Goal: Task Accomplishment & Management: Manage account settings

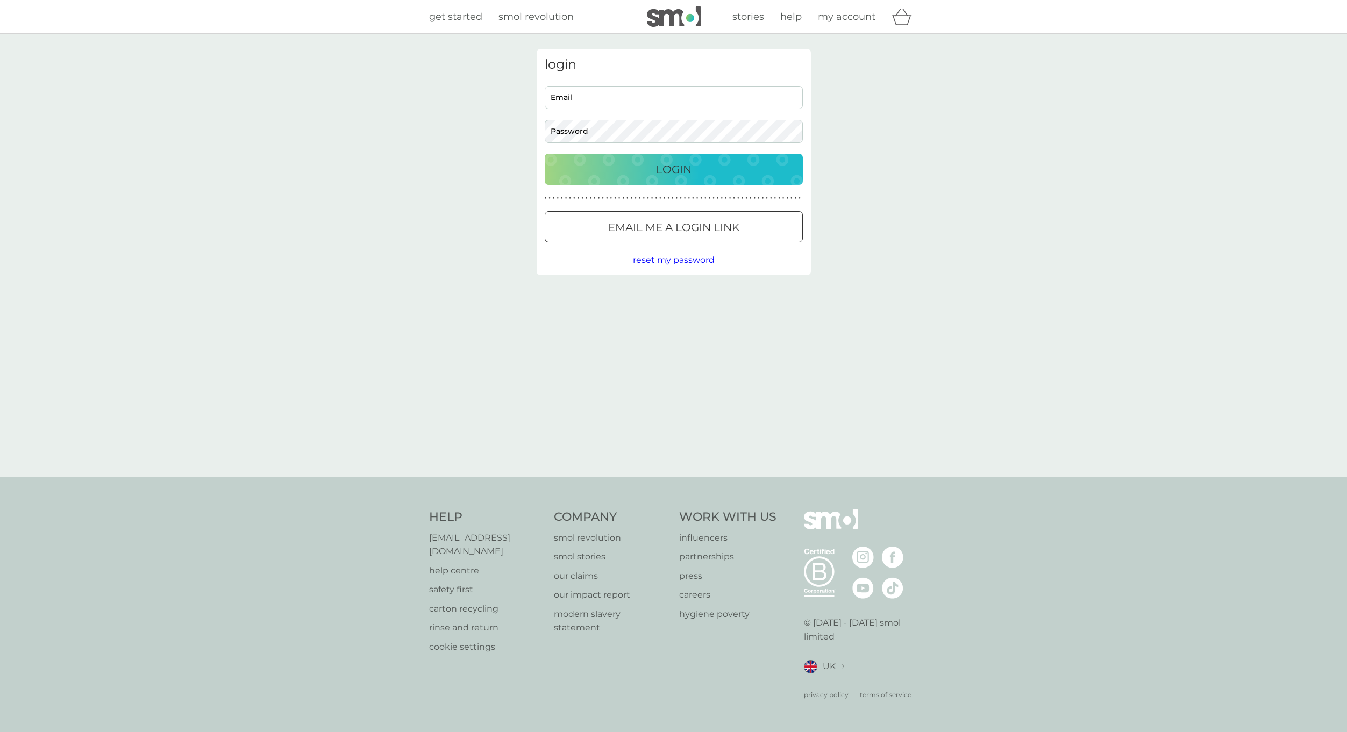
type input "[EMAIL_ADDRESS][DOMAIN_NAME]"
click at [717, 169] on div "Login" at bounding box center [673, 169] width 237 height 17
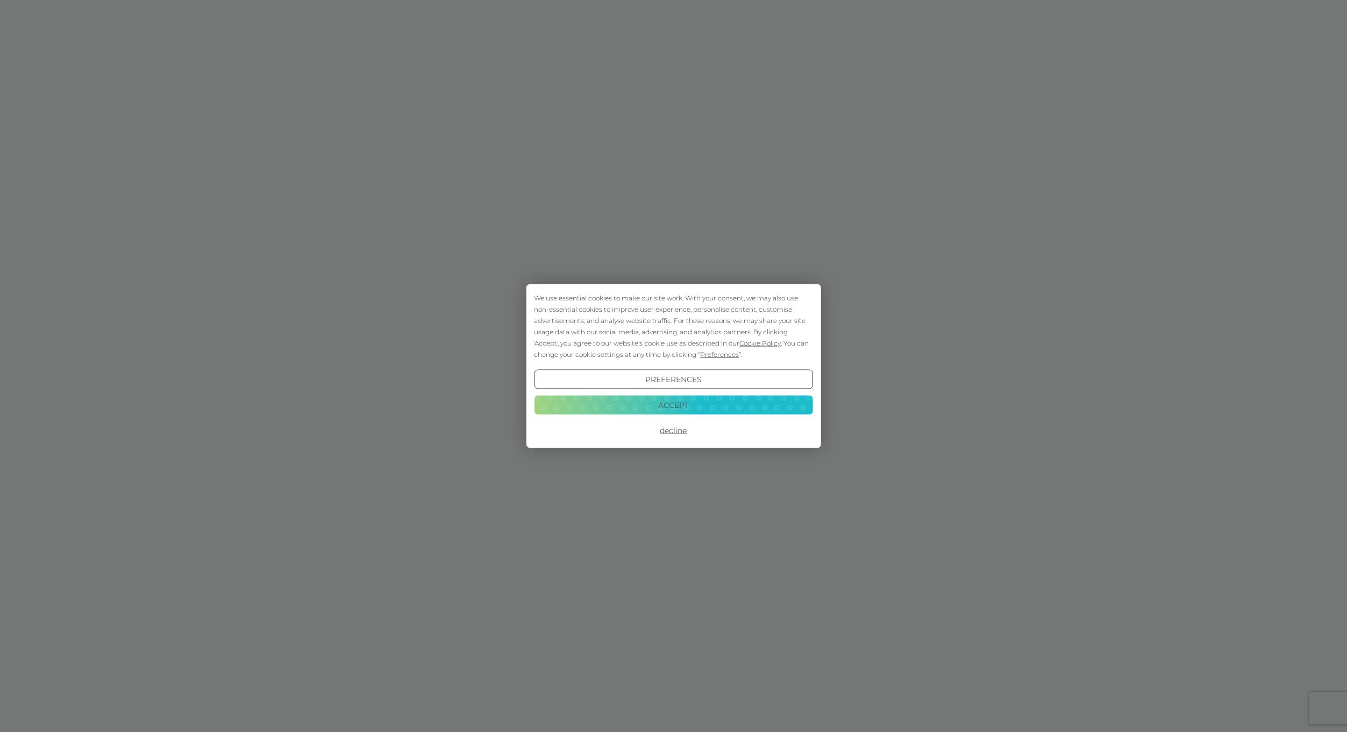
click at [672, 411] on button "Accept" at bounding box center [673, 404] width 278 height 19
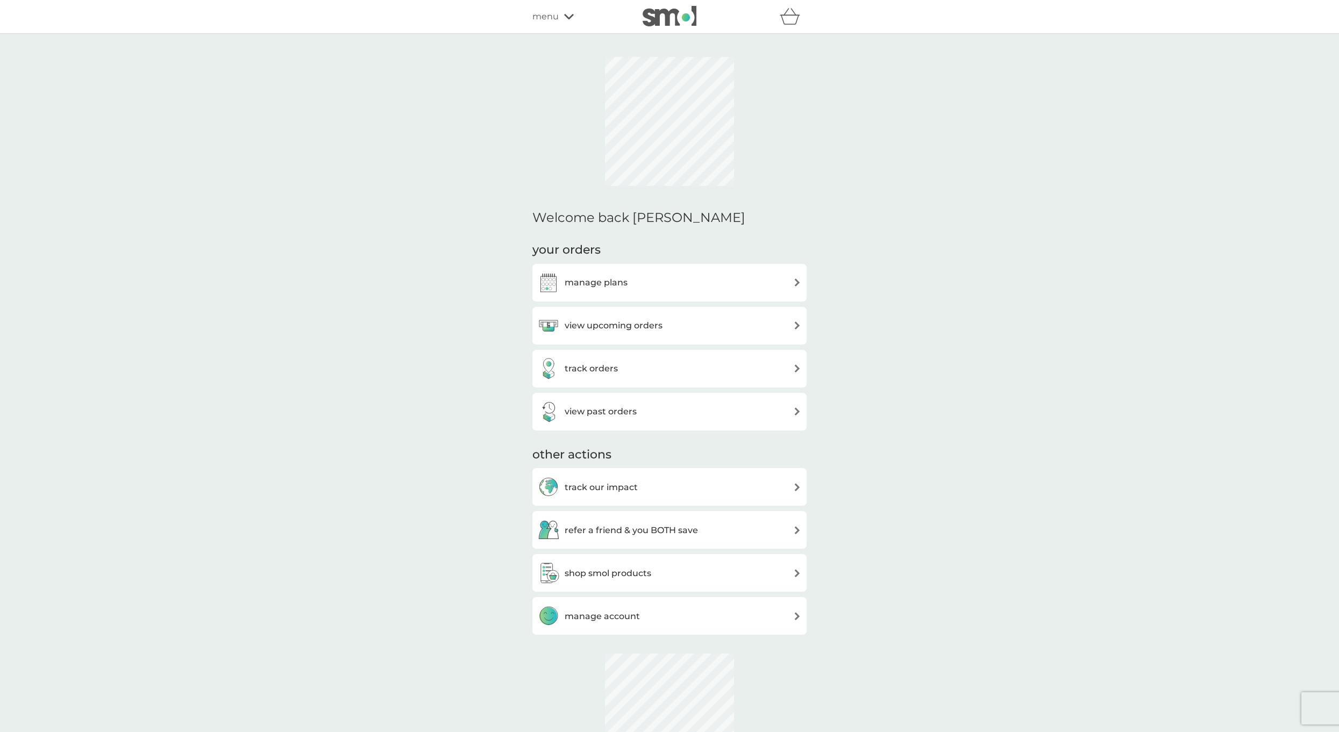
click at [642, 358] on div "track orders" at bounding box center [669, 369] width 263 height 22
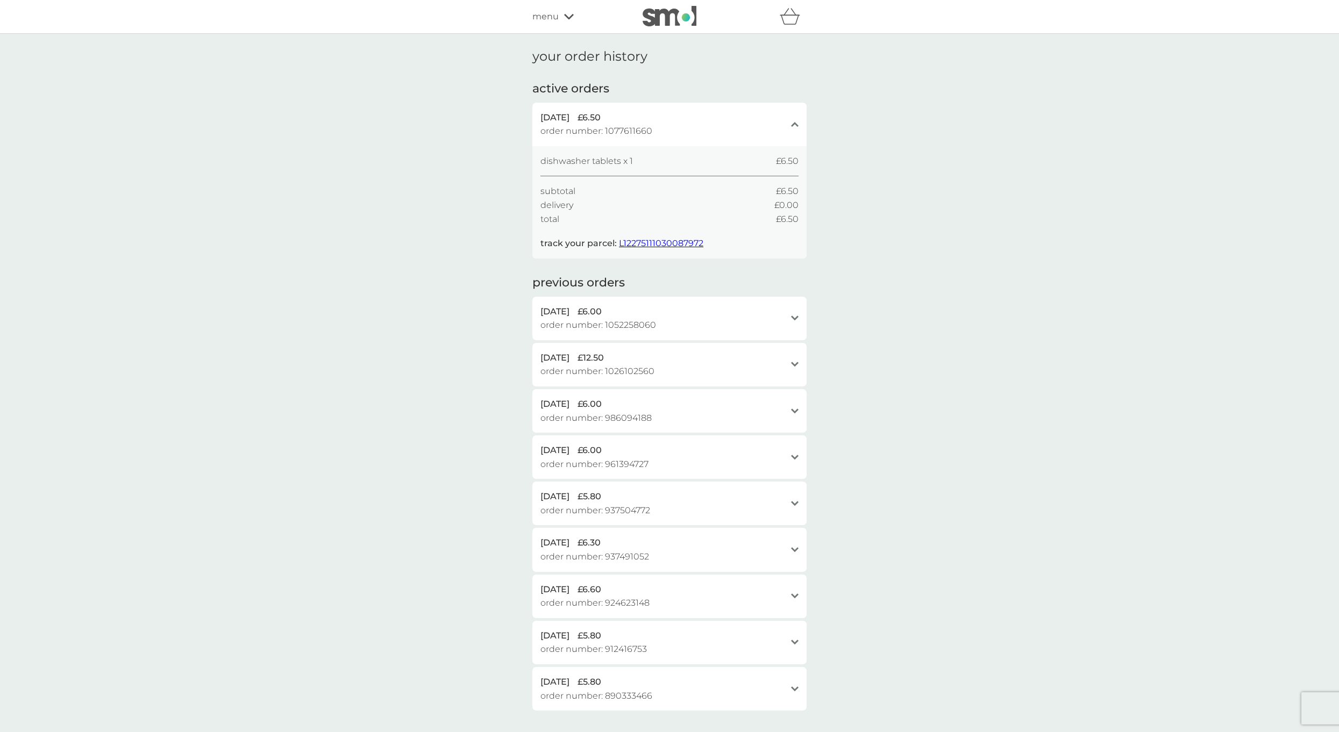
click at [563, 25] on div "refer a friend & you BOTH save smol impact smol shop your smol plans your upcom…" at bounding box center [669, 17] width 274 height 22
click at [568, 16] on icon at bounding box center [569, 16] width 10 height 6
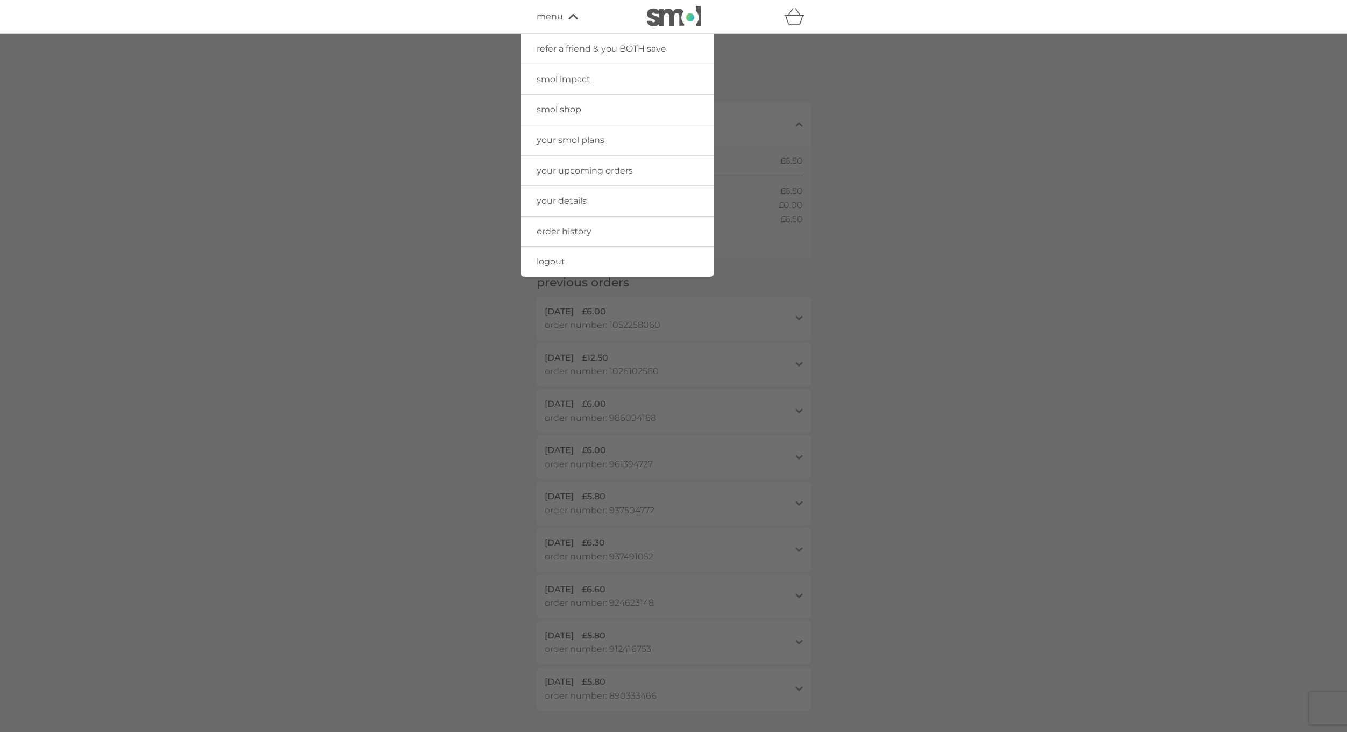
click at [585, 174] on span "your upcoming orders" at bounding box center [585, 171] width 96 height 10
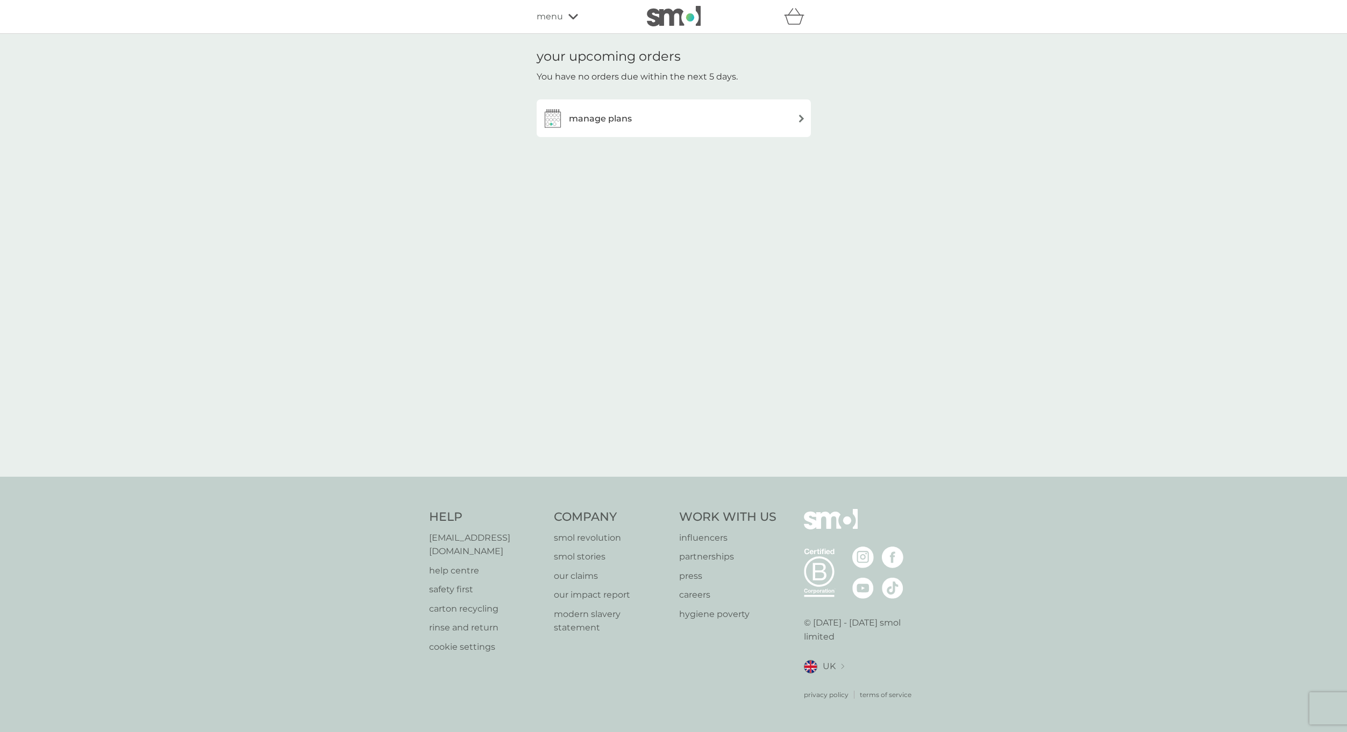
click at [595, 117] on h3 "manage plans" at bounding box center [600, 119] width 63 height 14
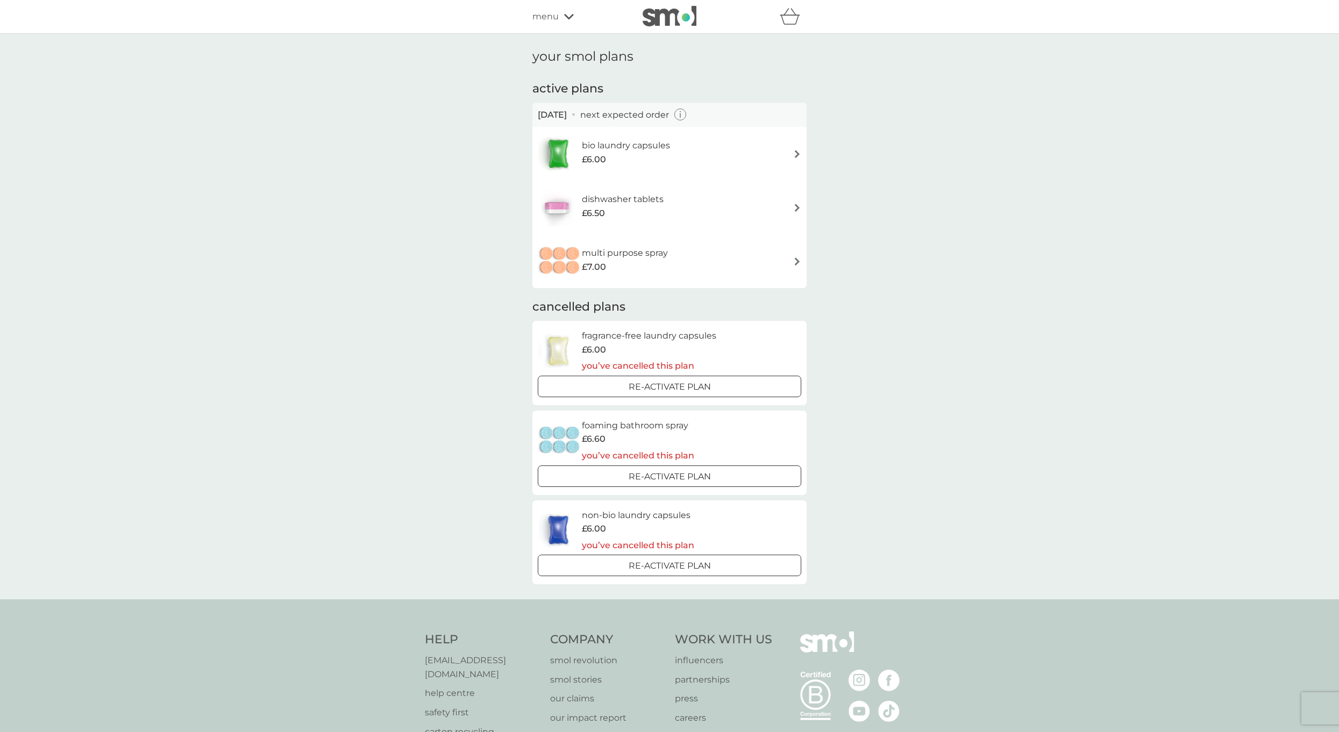
click at [675, 220] on div "dishwasher tablets £6.50" at bounding box center [669, 208] width 263 height 38
click at [642, 248] on h6 "multi purpose spray" at bounding box center [625, 253] width 86 height 14
click at [606, 191] on div "dishwasher tablets £6.50" at bounding box center [606, 208] width 137 height 38
click at [605, 152] on h6 "bio laundry capsules" at bounding box center [626, 146] width 88 height 14
